Goal: Transaction & Acquisition: Purchase product/service

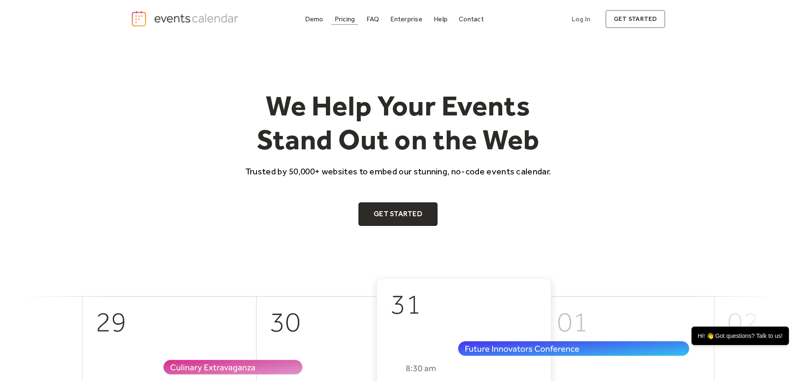
click at [346, 17] on div "Pricing" at bounding box center [345, 19] width 20 height 5
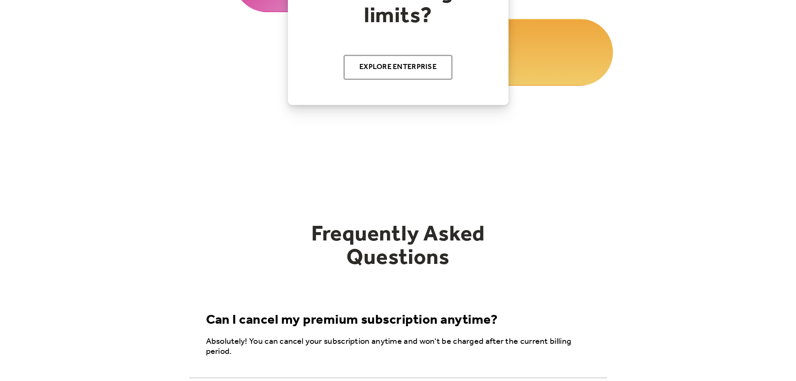
scroll to position [209, 0]
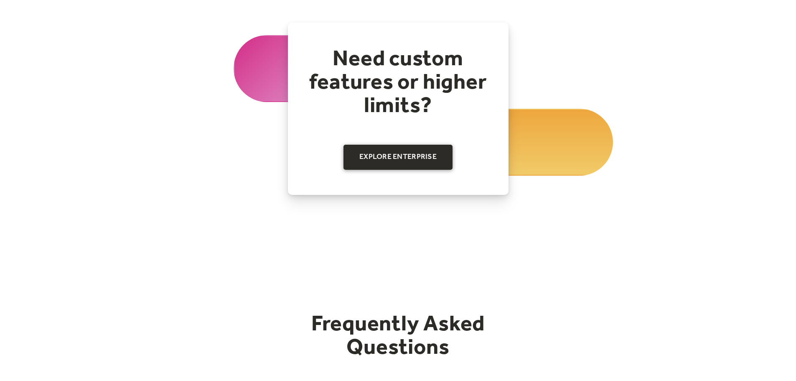
click at [400, 156] on link "Explore Enterprise" at bounding box center [397, 157] width 109 height 25
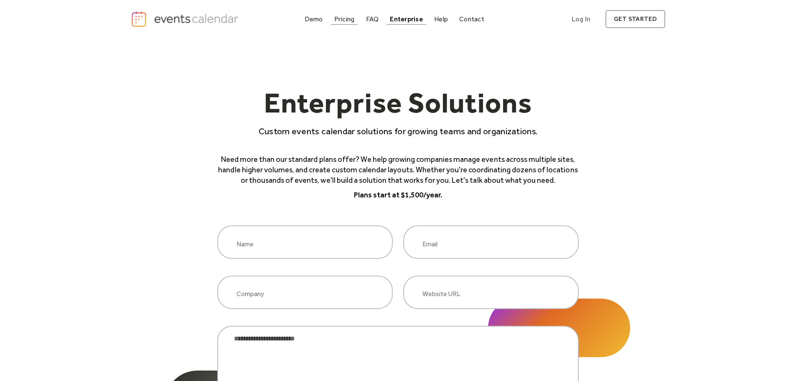
click at [341, 19] on div "Pricing" at bounding box center [344, 19] width 20 height 5
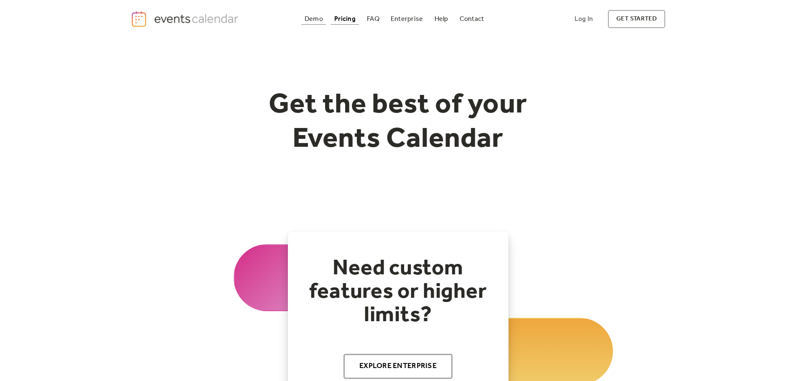
click at [318, 20] on div "Demo" at bounding box center [314, 19] width 18 height 5
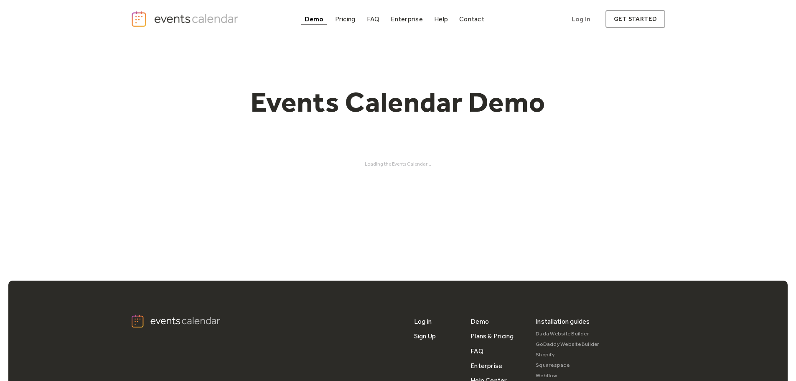
click at [195, 24] on img "home" at bounding box center [186, 18] width 110 height 17
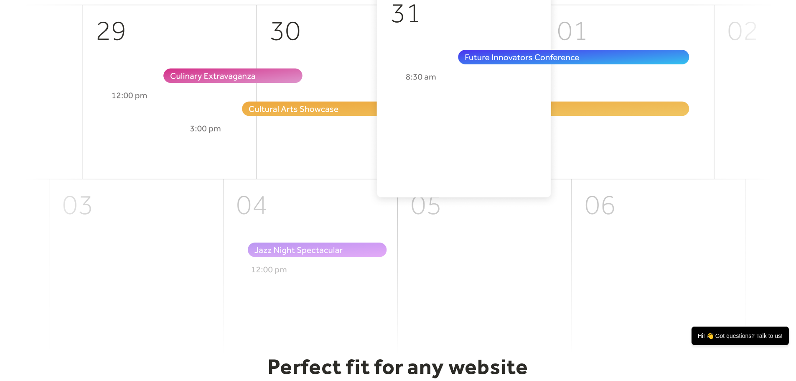
scroll to position [501, 0]
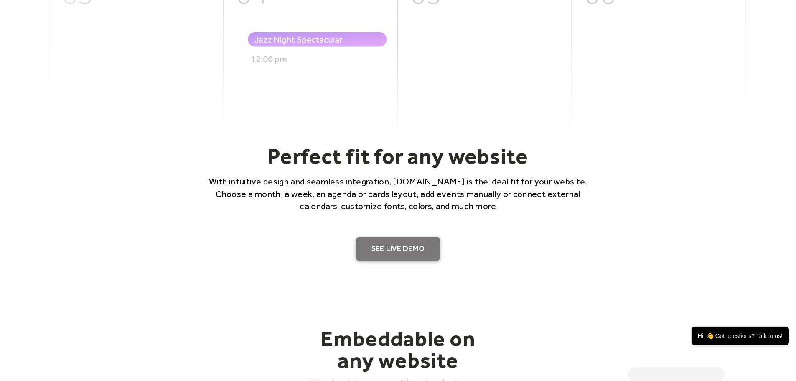
click at [389, 248] on link "SEE LIVE DEMO" at bounding box center [398, 248] width 84 height 23
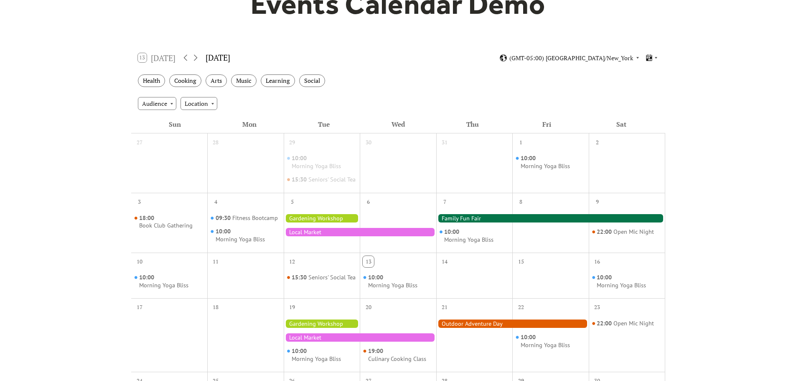
scroll to position [125, 0]
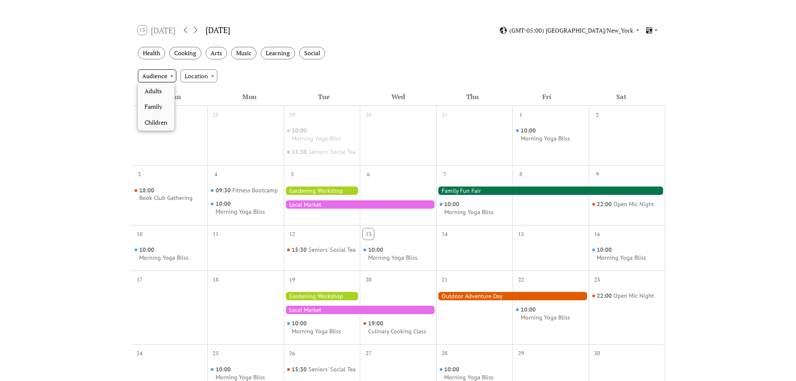
click at [172, 78] on div "Audience" at bounding box center [157, 75] width 38 height 13
click at [163, 89] on div "Adults" at bounding box center [156, 91] width 36 height 16
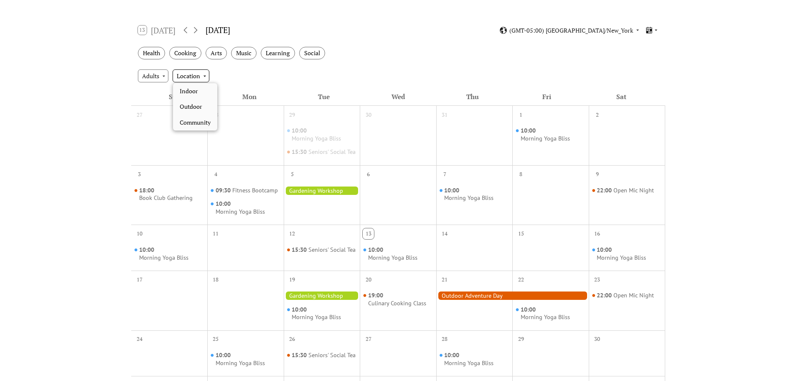
click at [203, 76] on div "Location" at bounding box center [191, 75] width 37 height 13
click at [202, 107] on span "Outdoor" at bounding box center [191, 106] width 23 height 9
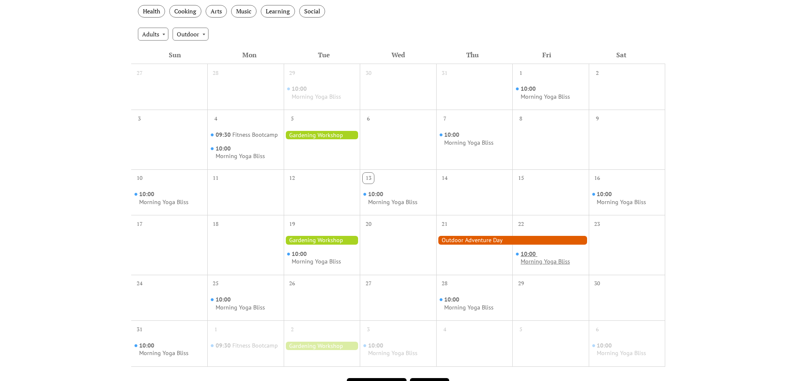
scroll to position [209, 0]
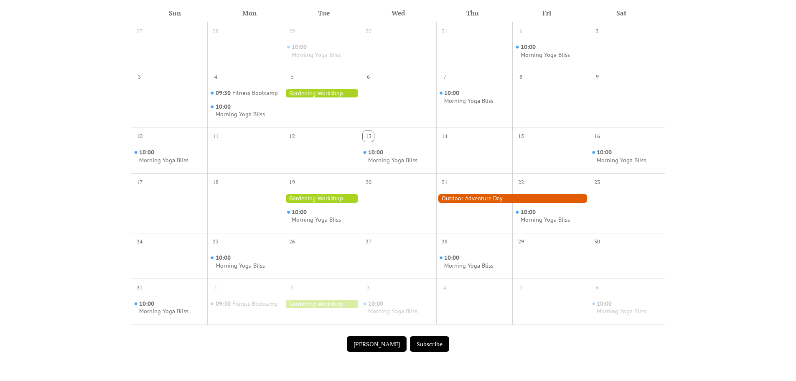
click at [502, 200] on div at bounding box center [512, 198] width 152 height 8
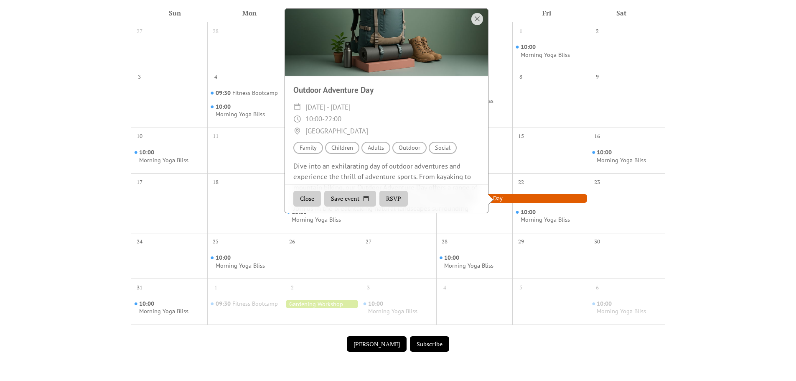
scroll to position [0, 0]
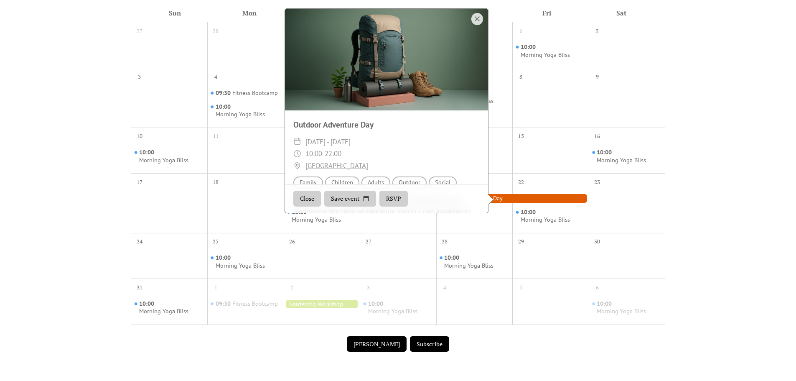
click at [476, 16] on div at bounding box center [477, 19] width 12 height 12
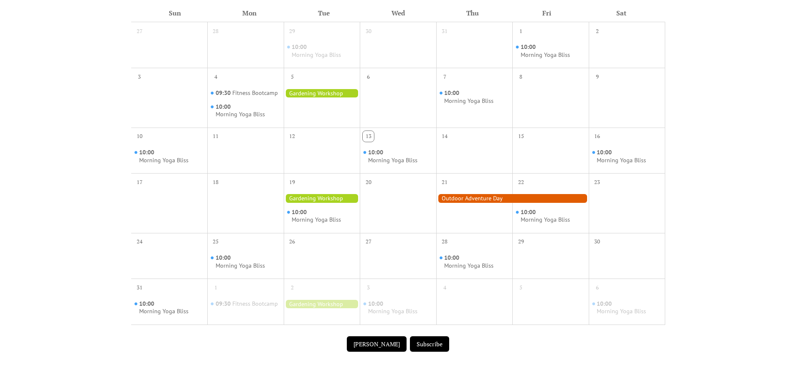
click at [381, 338] on button "Submit Event" at bounding box center [377, 344] width 60 height 16
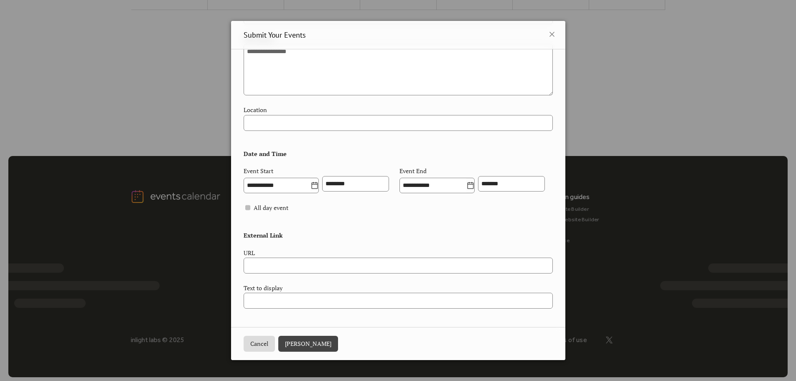
scroll to position [528, 0]
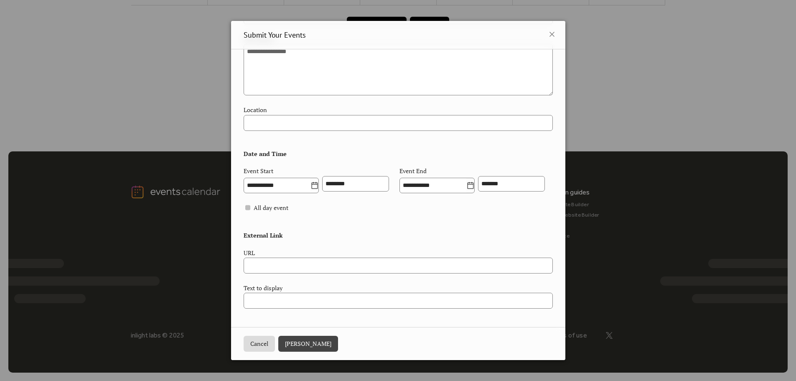
click at [261, 345] on button "Cancel" at bounding box center [259, 343] width 31 height 16
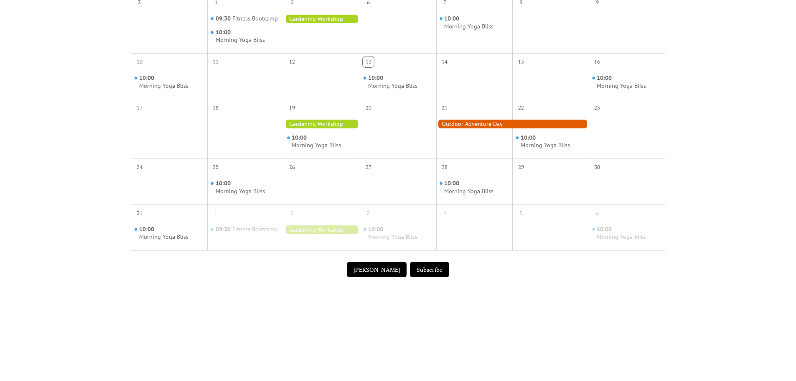
scroll to position [277, 0]
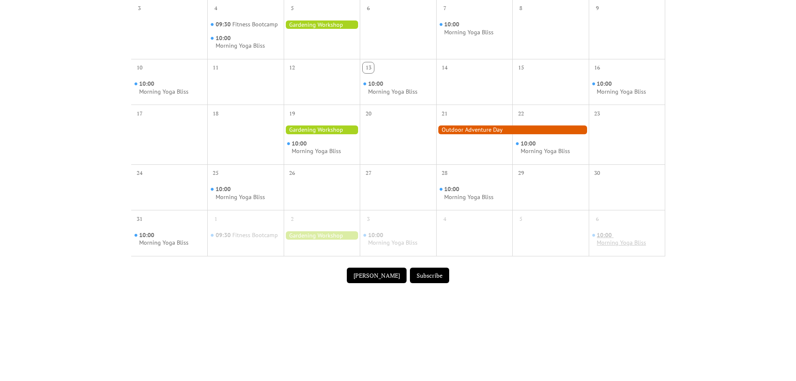
click at [599, 242] on div "Morning Yoga Bliss" at bounding box center [621, 243] width 49 height 8
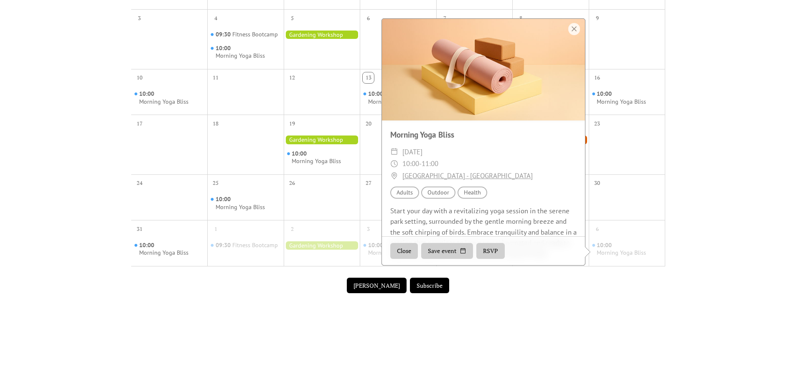
scroll to position [152, 0]
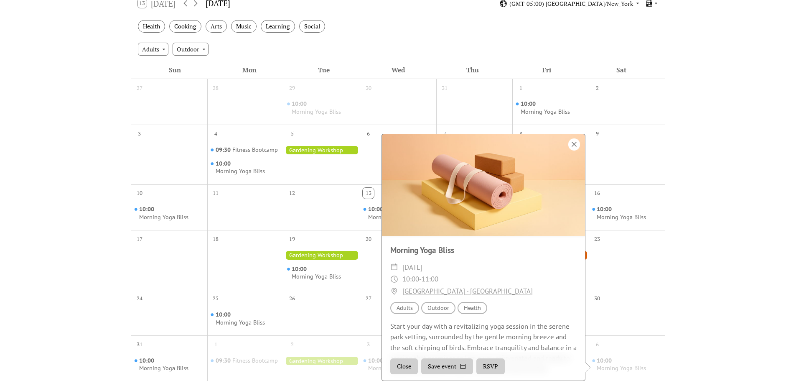
click at [577, 147] on div at bounding box center [574, 144] width 12 height 12
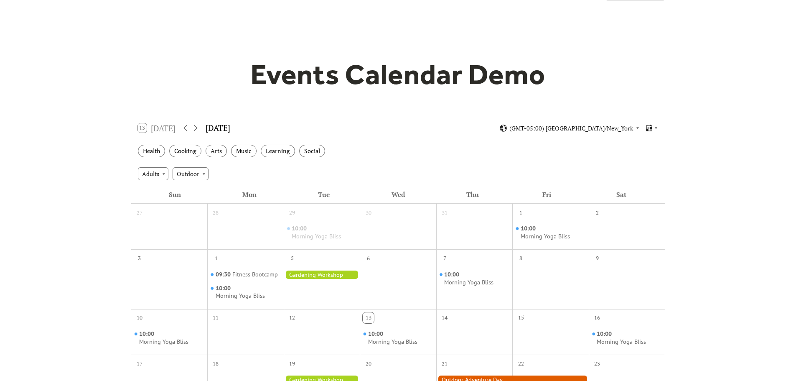
scroll to position [42, 0]
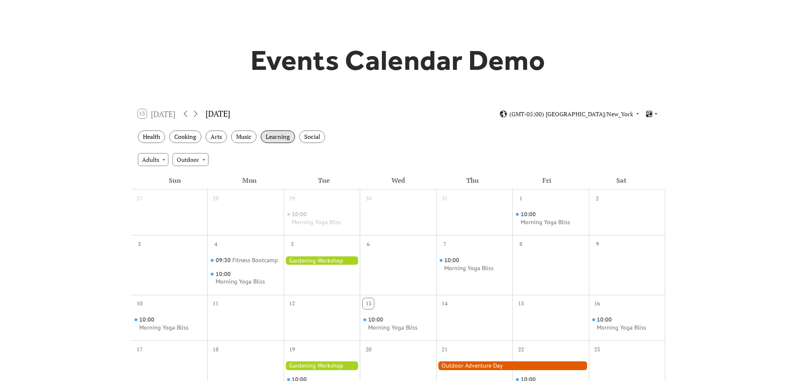
click at [264, 136] on div "Learning" at bounding box center [278, 136] width 34 height 13
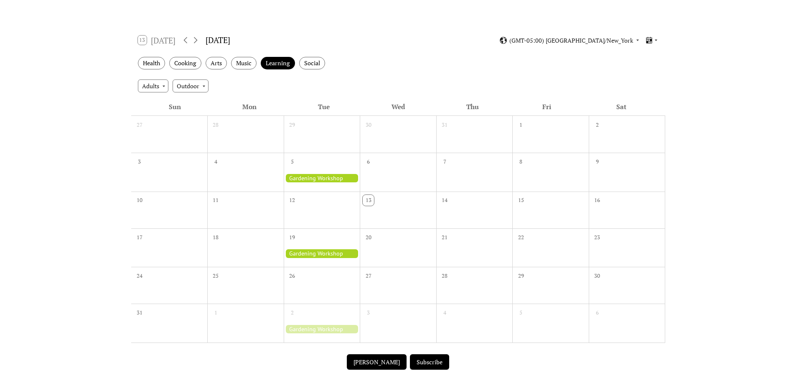
scroll to position [209, 0]
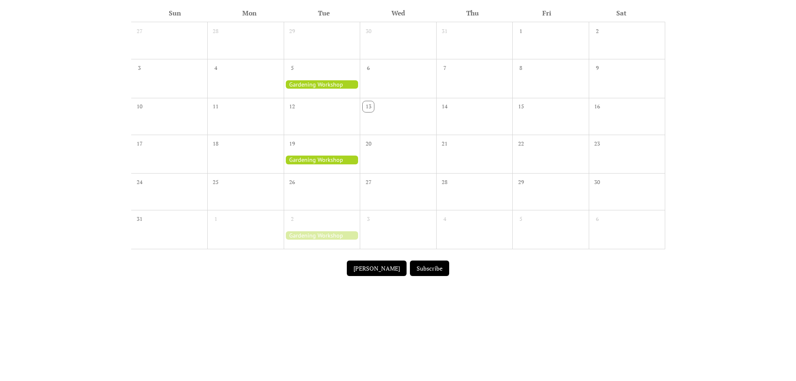
click at [337, 84] on div at bounding box center [322, 84] width 76 height 8
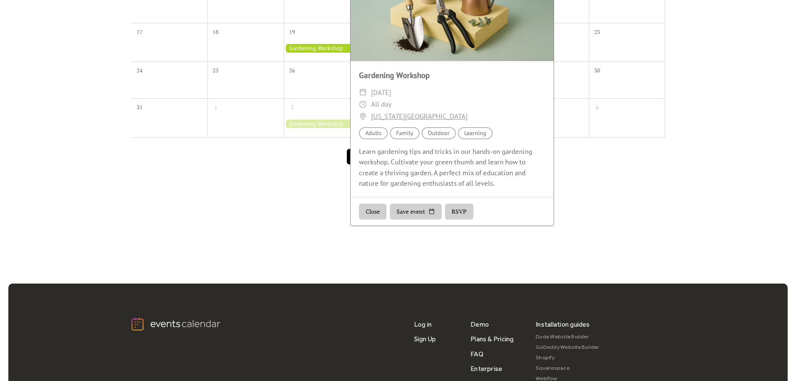
scroll to position [202, 0]
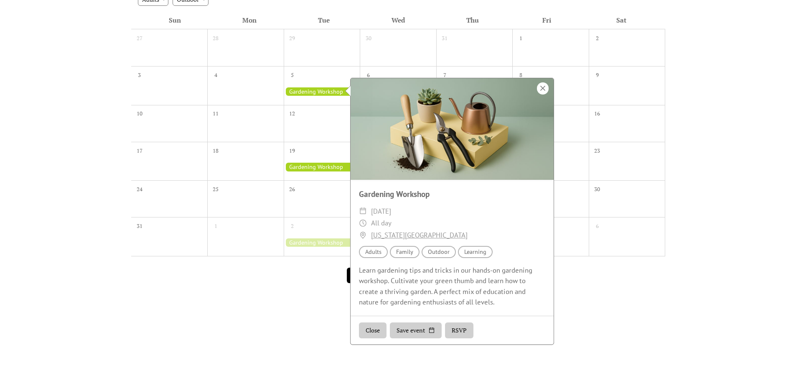
click at [543, 91] on div at bounding box center [543, 88] width 12 height 12
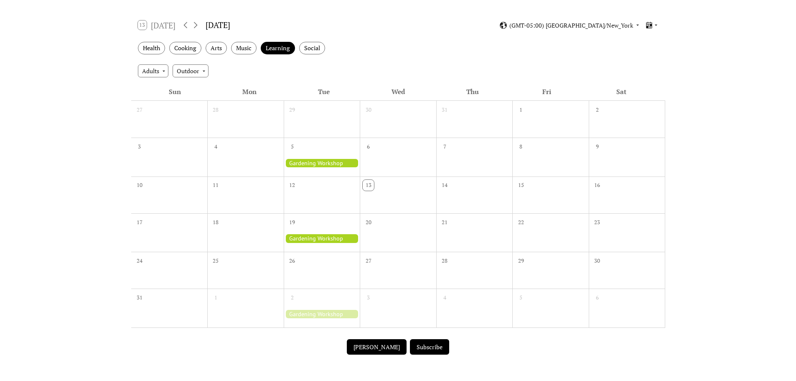
scroll to position [0, 0]
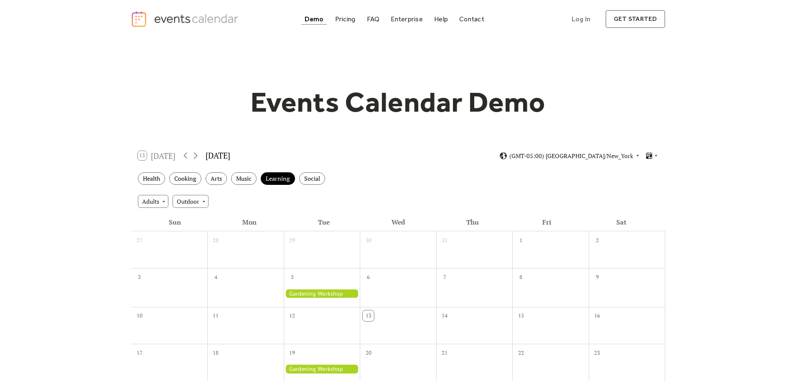
click at [204, 23] on img "home" at bounding box center [186, 18] width 110 height 17
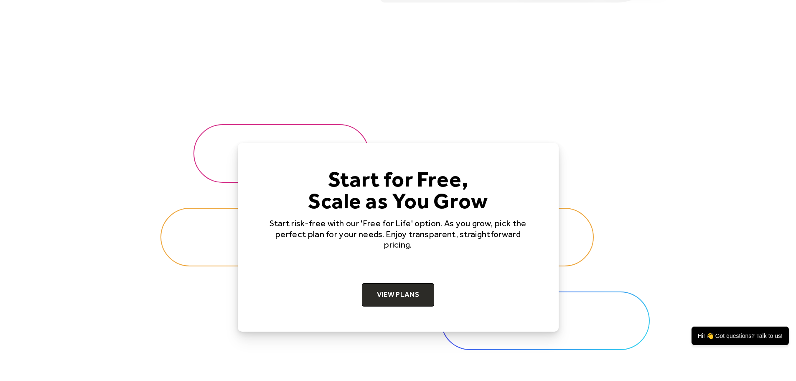
scroll to position [2548, 0]
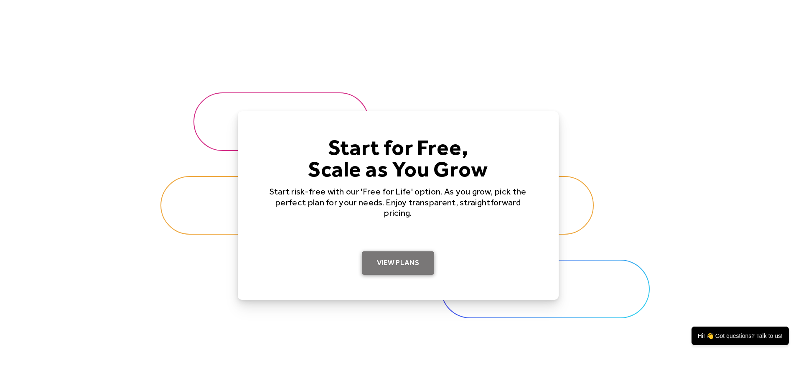
click at [395, 255] on link "View Plans" at bounding box center [398, 262] width 72 height 23
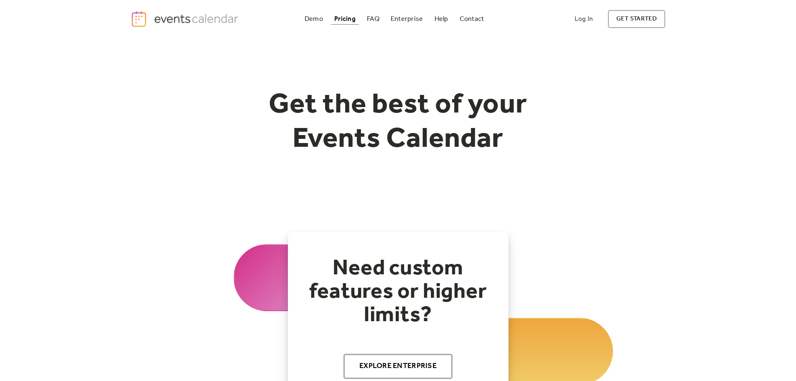
click at [198, 23] on img "home" at bounding box center [186, 18] width 110 height 17
